Goal: Transaction & Acquisition: Subscribe to service/newsletter

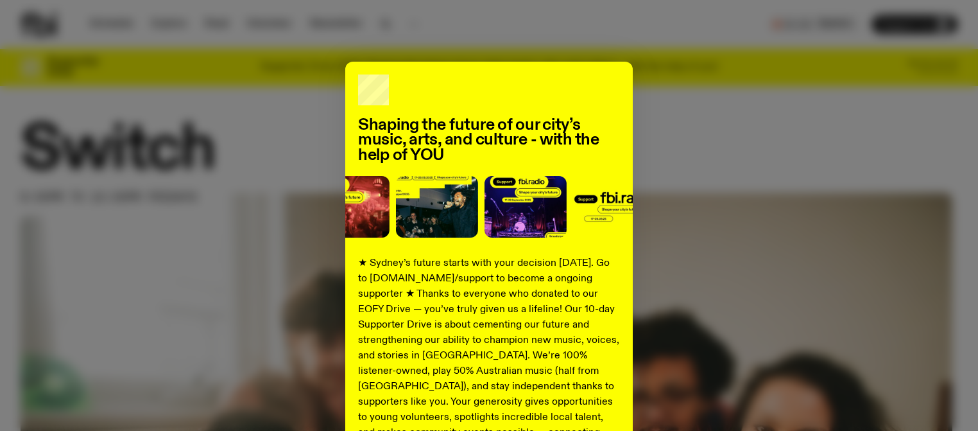
click at [961, 108] on div "Shaping the future of our city’s music, arts, and culture - with the help of YO…" at bounding box center [489, 326] width 978 height 528
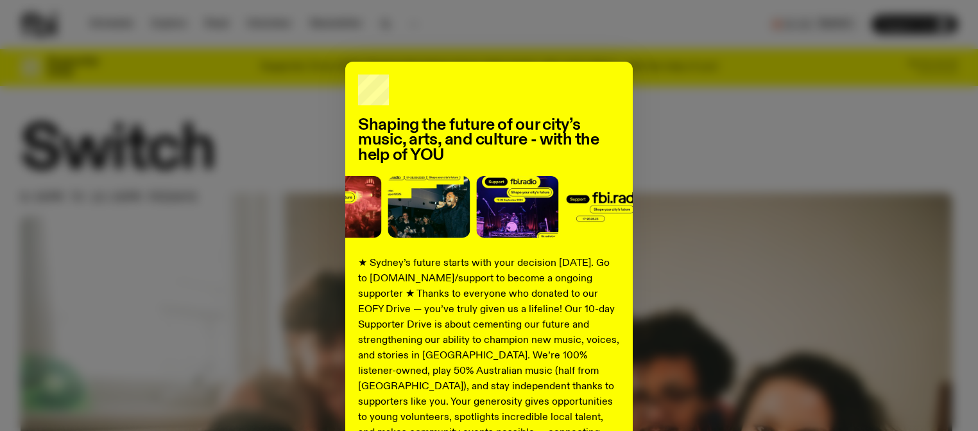
click at [873, 107] on div "Shaping the future of our city’s music, arts, and culture - with the help of YO…" at bounding box center [489, 326] width 937 height 528
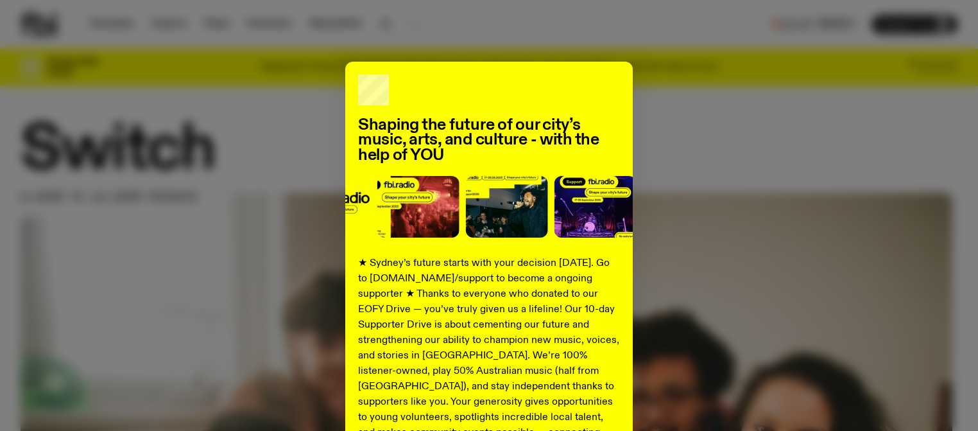
click at [902, 117] on div "Shaping the future of our city’s music, arts, and culture - with the help of YO…" at bounding box center [489, 326] width 937 height 528
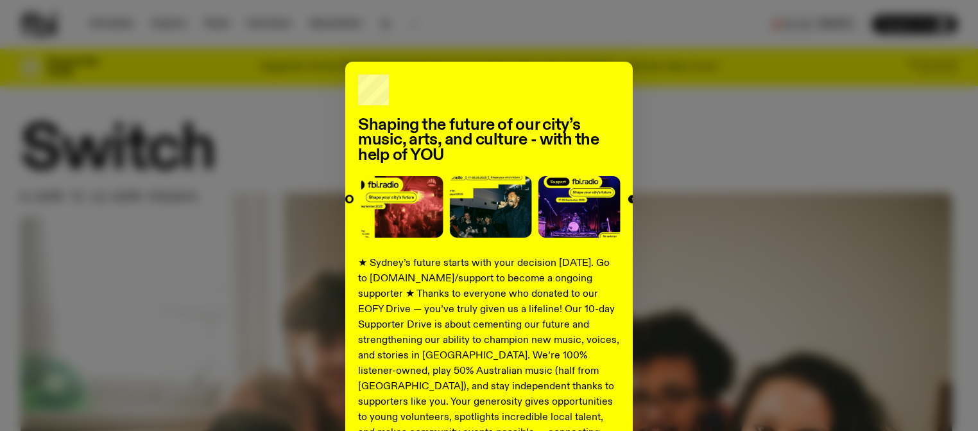
click at [780, 85] on div "Shaping the future of our city’s music, arts, and culture - with the help of YO…" at bounding box center [489, 326] width 937 height 528
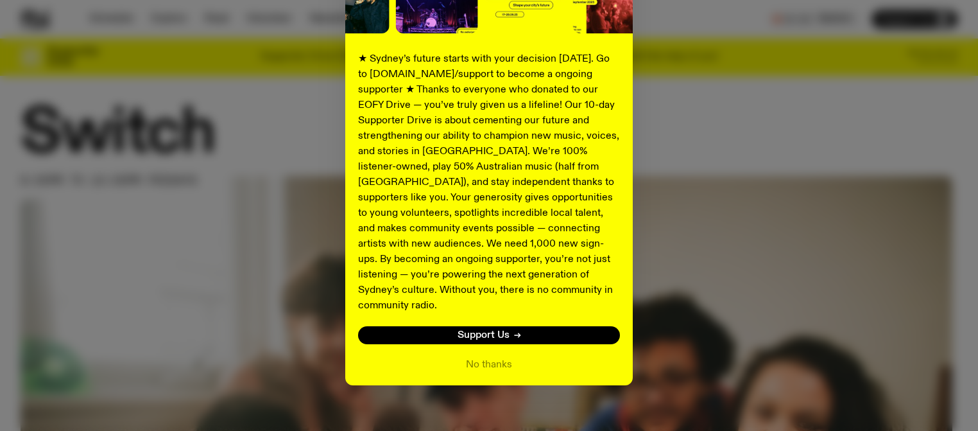
scroll to position [19, 0]
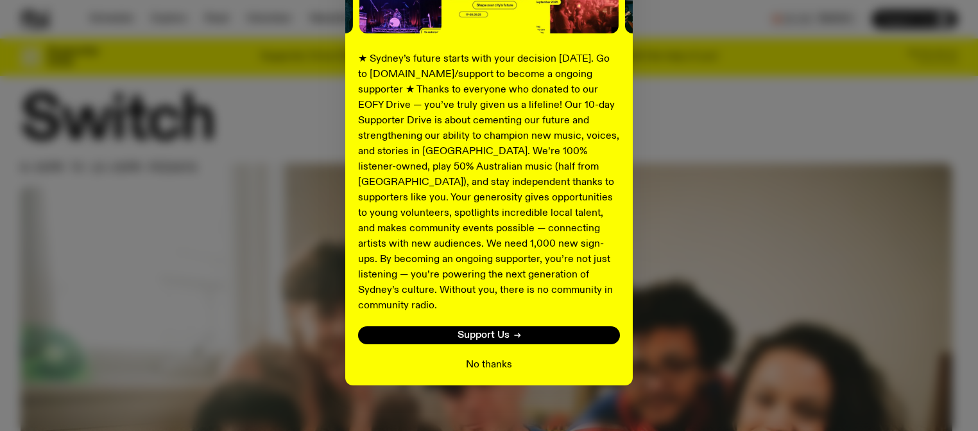
click at [494, 357] on button "No thanks" at bounding box center [489, 364] width 46 height 15
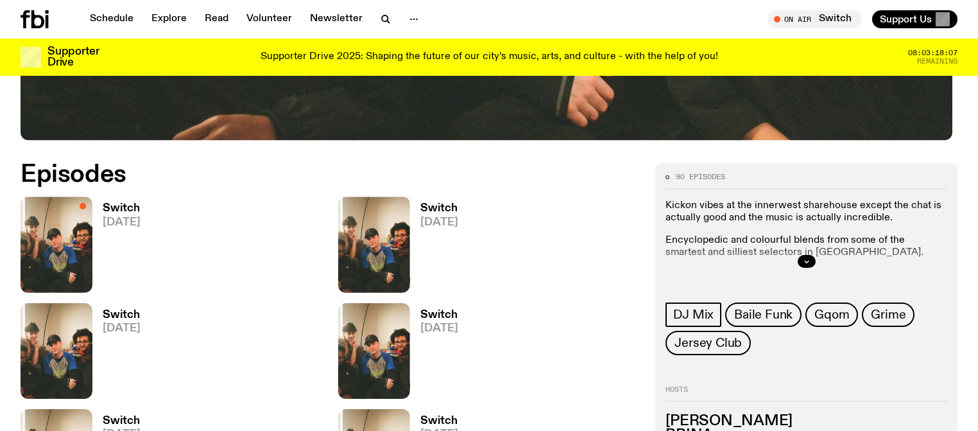
scroll to position [620, 0]
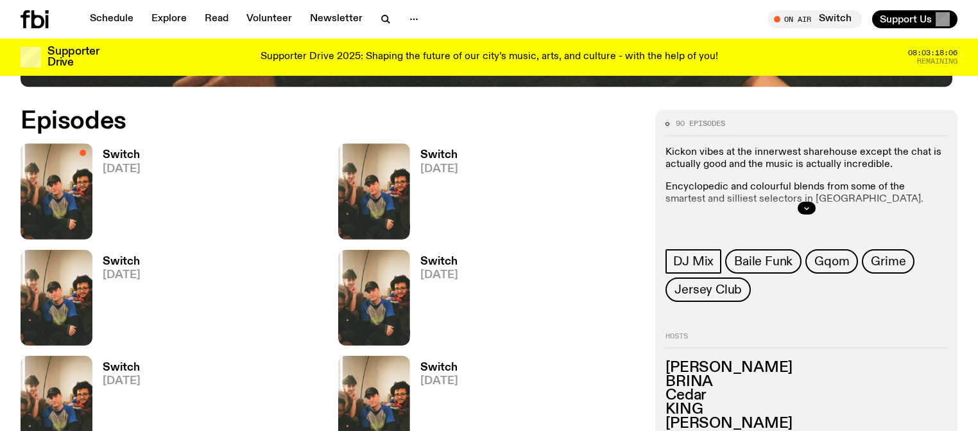
click at [121, 156] on h3 "Switch" at bounding box center [122, 155] width 38 height 11
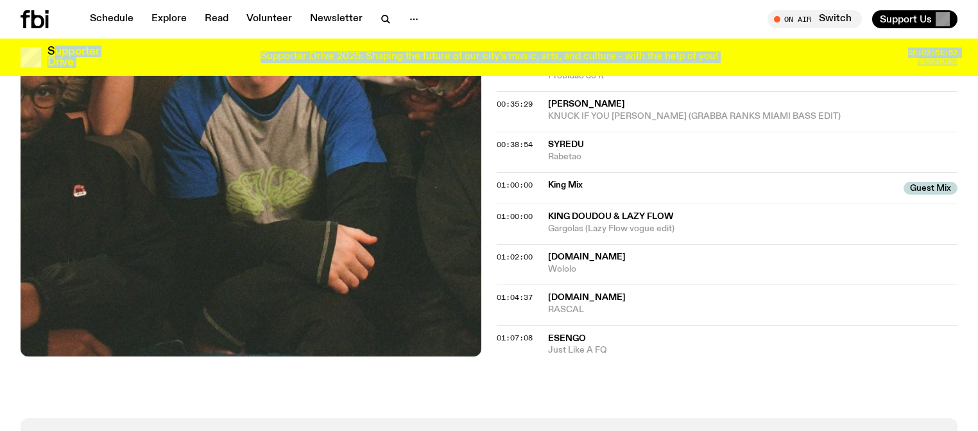
scroll to position [825, 0]
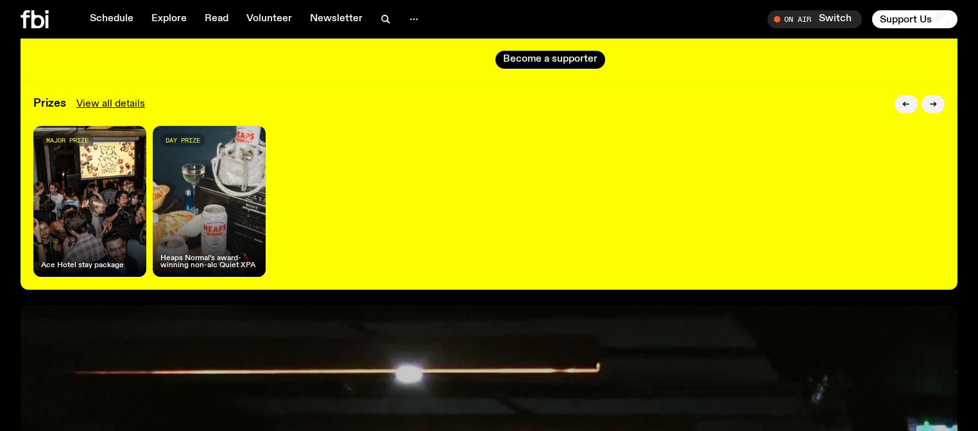
scroll to position [259, 0]
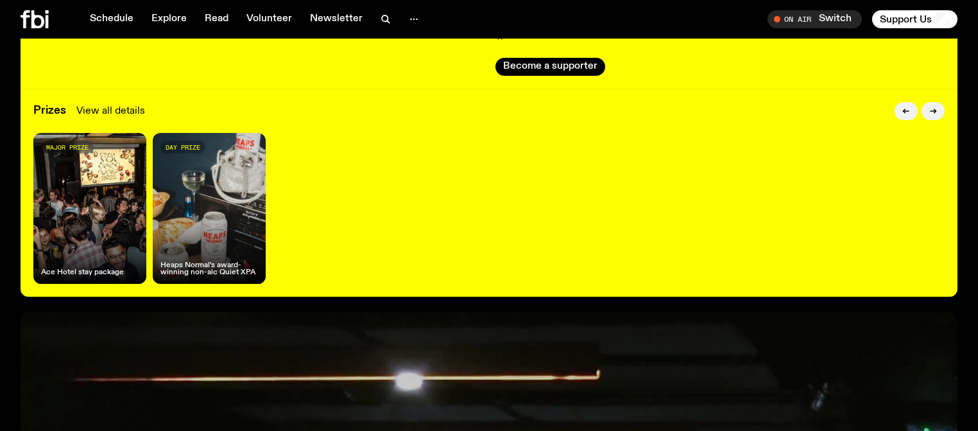
click at [108, 103] on link "View all details" at bounding box center [110, 110] width 69 height 15
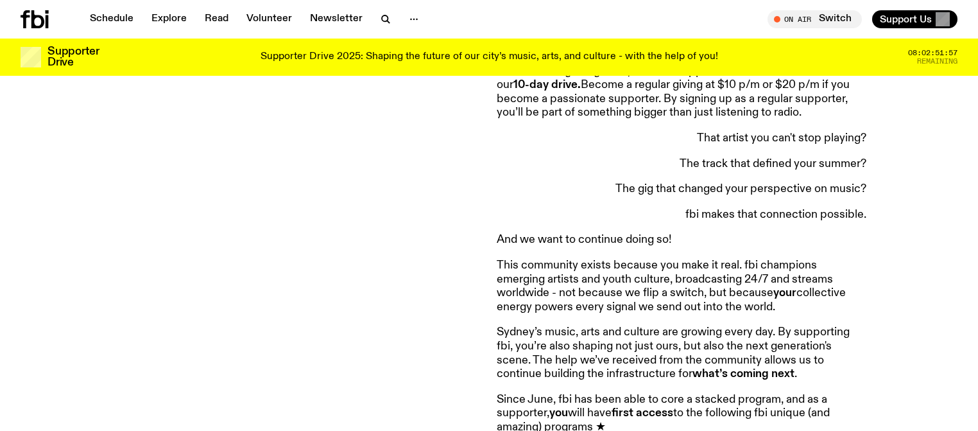
scroll to position [811, 0]
